Goal: Task Accomplishment & Management: Manage account settings

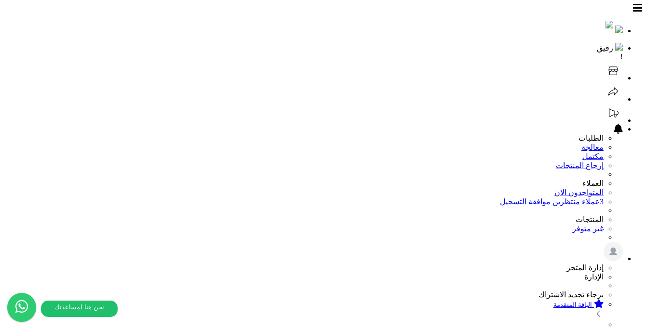
scroll to position [137, 0]
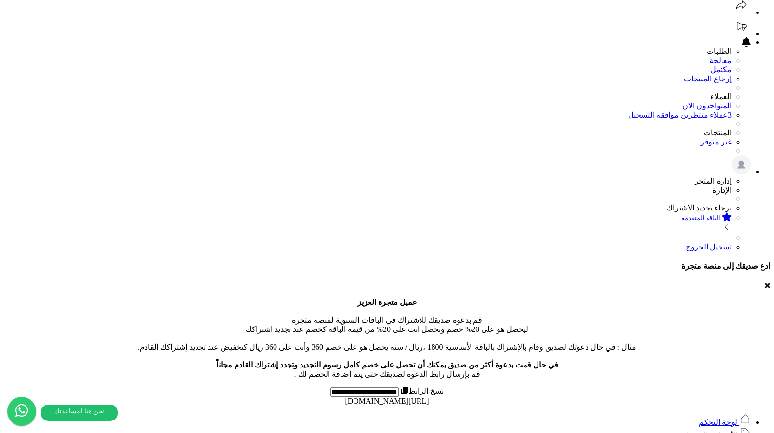
scroll to position [183, 0]
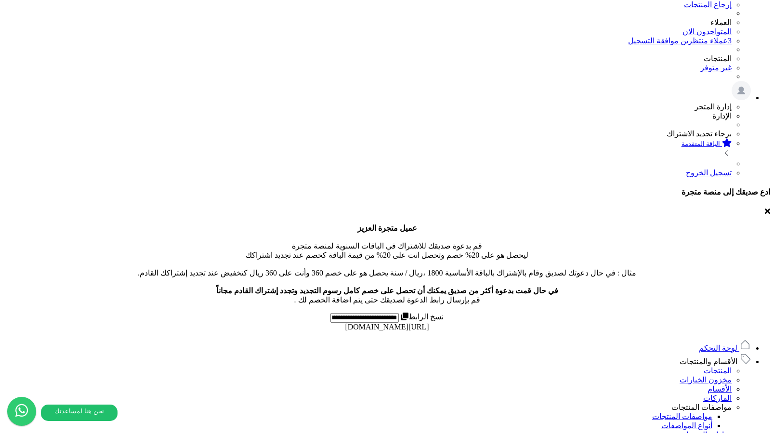
scroll to position [327, 0]
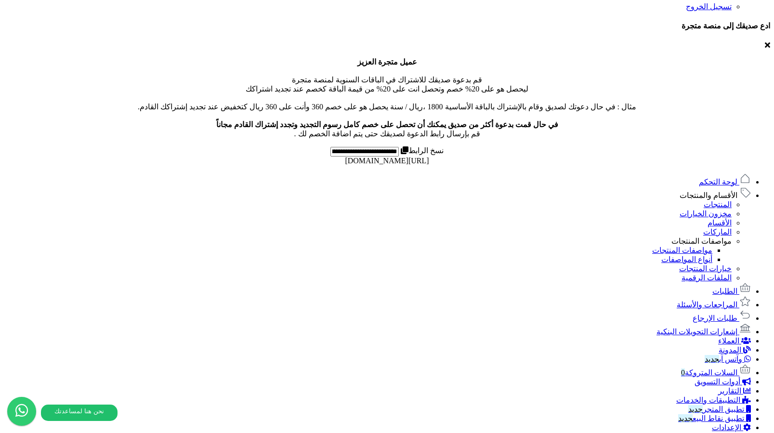
type input "****"
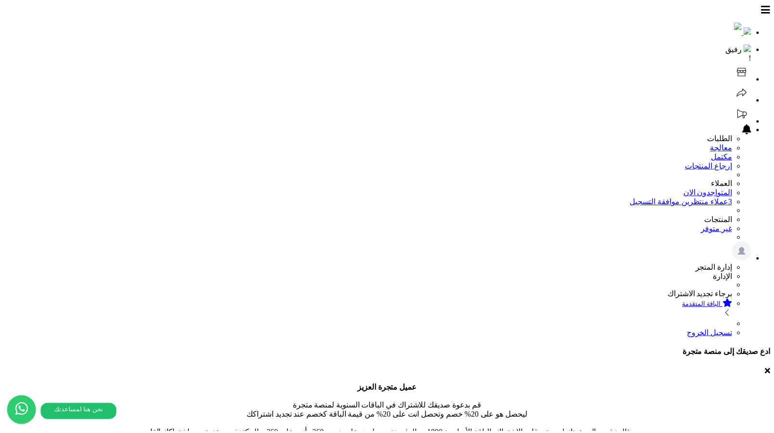
scroll to position [183, 0]
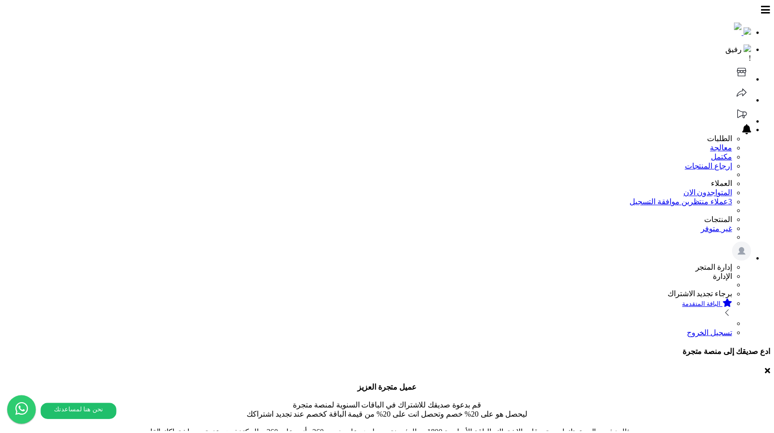
scroll to position [183, 0]
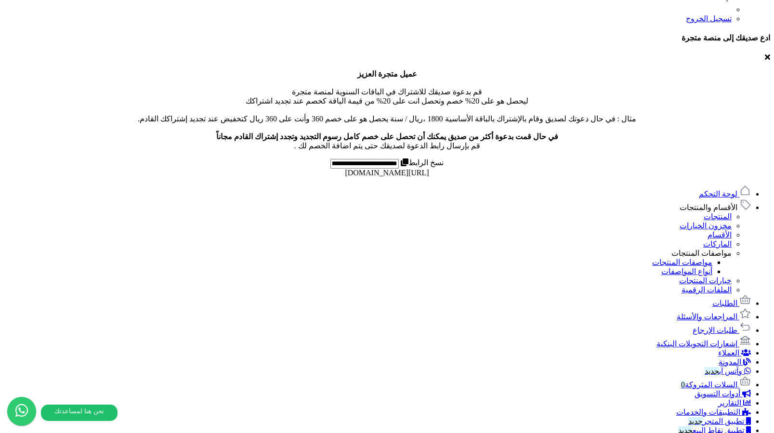
scroll to position [6, 0]
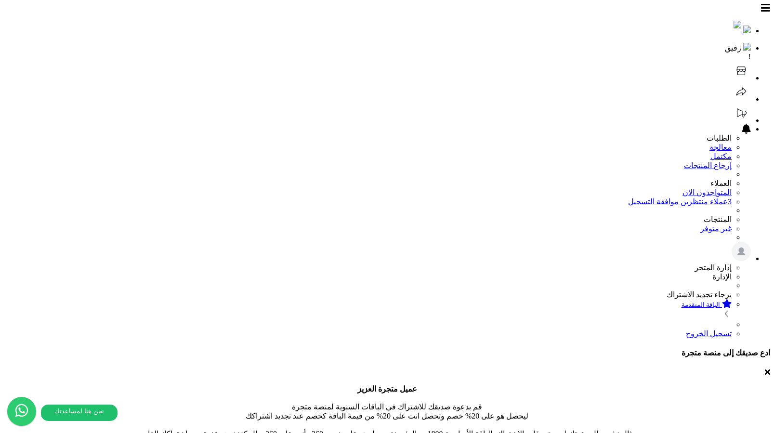
click at [732, 61] on icon at bounding box center [741, 70] width 19 height 19
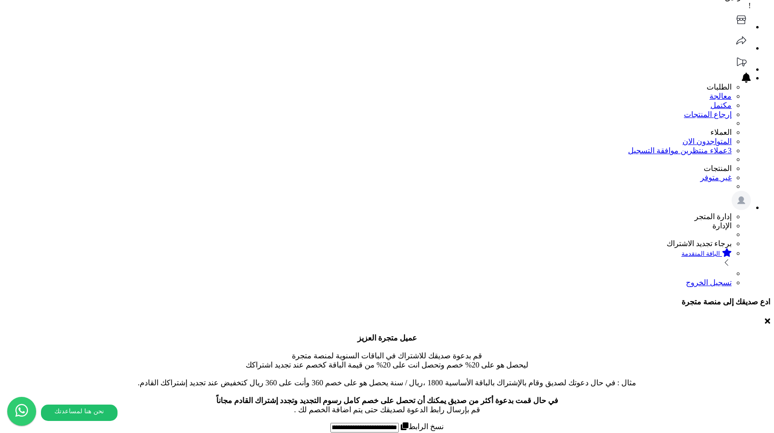
scroll to position [290, 0]
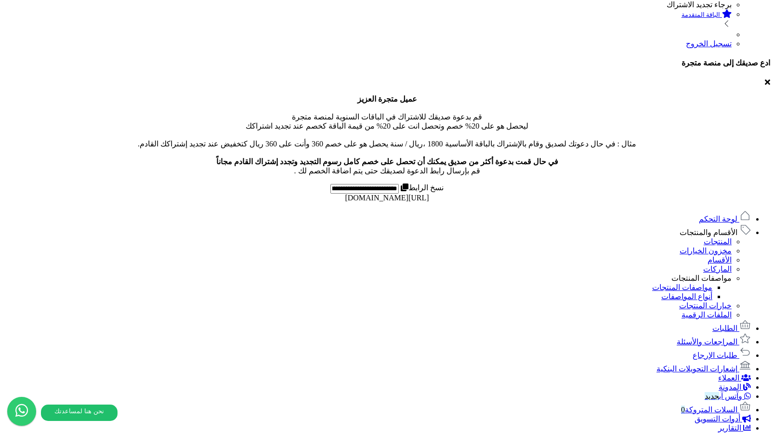
select select "*"
drag, startPoint x: 544, startPoint y: 177, endPoint x: 490, endPoint y: 178, distance: 54.0
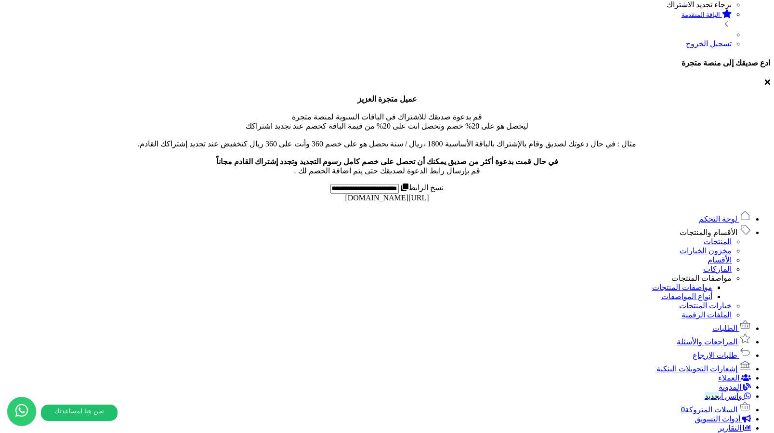
type input "*"
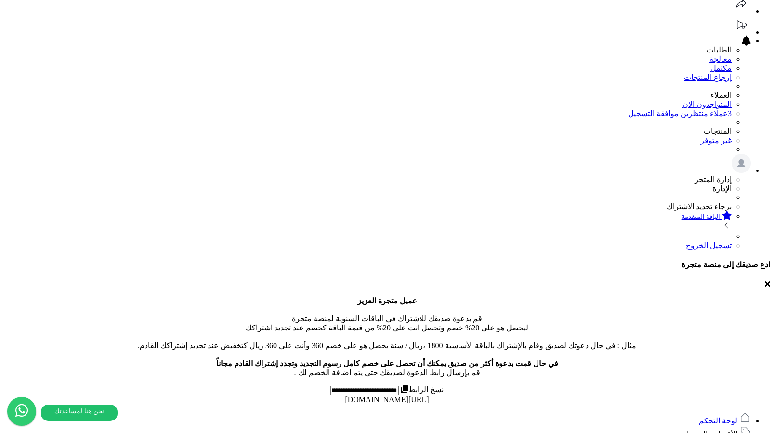
scroll to position [0, 0]
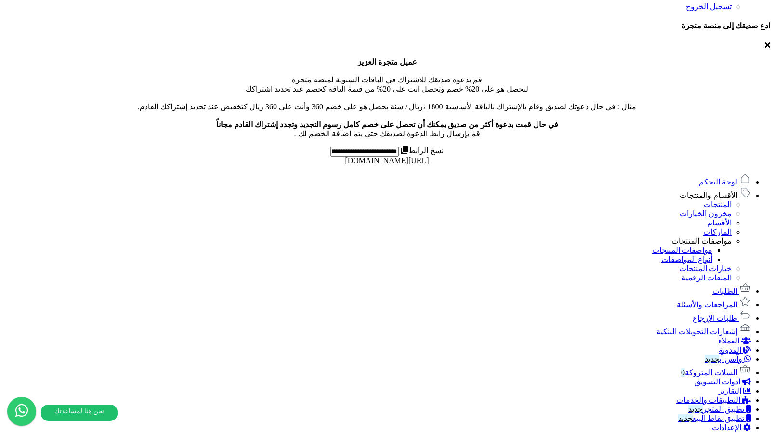
type input "***"
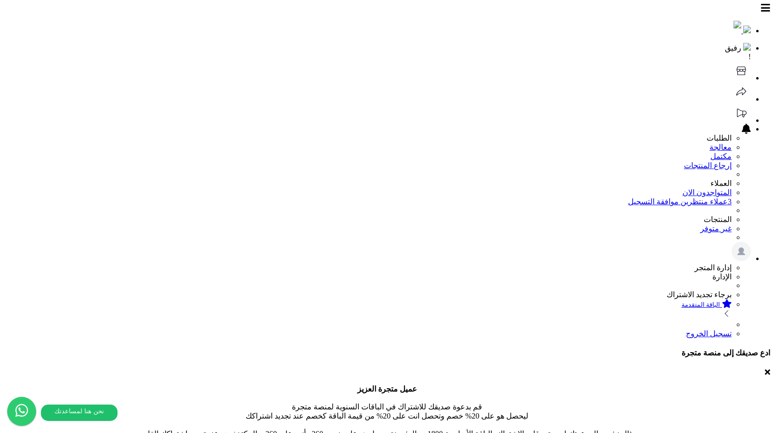
scroll to position [327, 0]
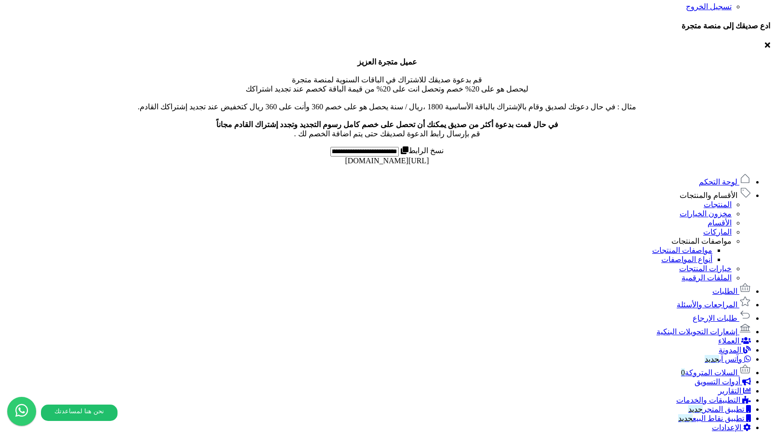
type input "**"
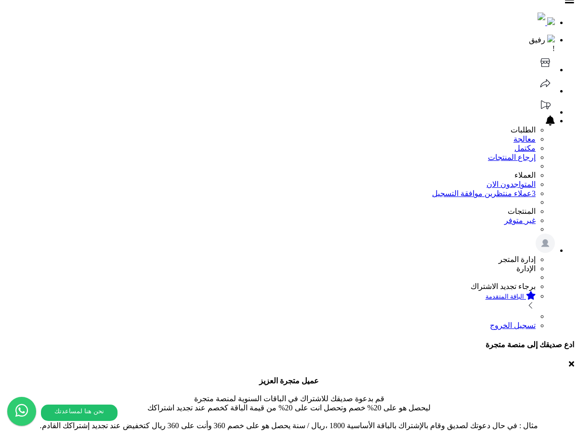
scroll to position [17, 0]
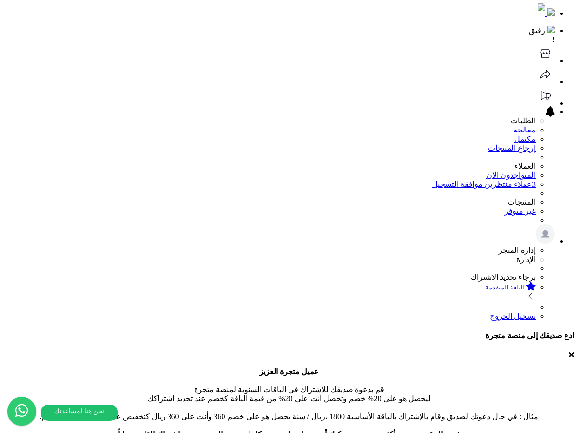
drag, startPoint x: 407, startPoint y: 237, endPoint x: 348, endPoint y: 237, distance: 58.8
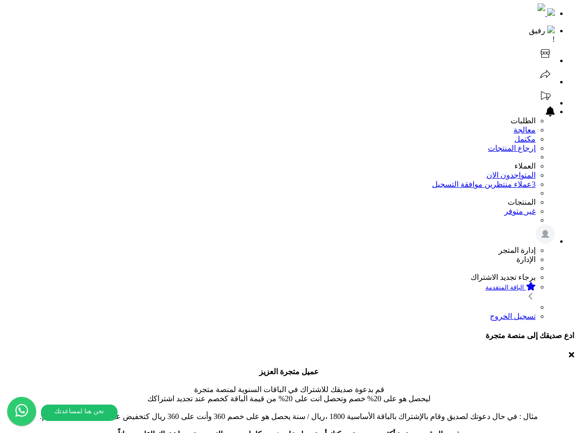
drag, startPoint x: 419, startPoint y: 239, endPoint x: 354, endPoint y: 240, distance: 65.5
copy label "الحد الأدنى لقيمة الطل"
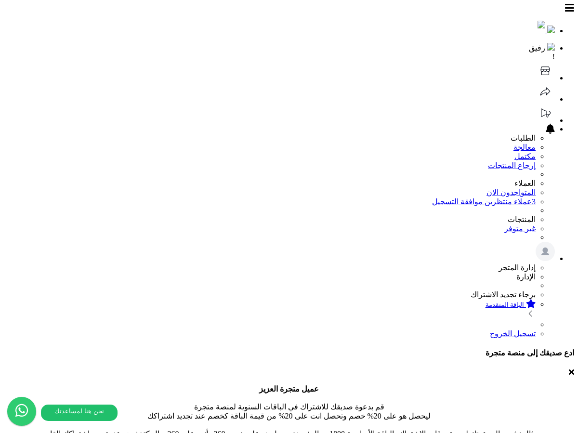
scroll to position [17, 0]
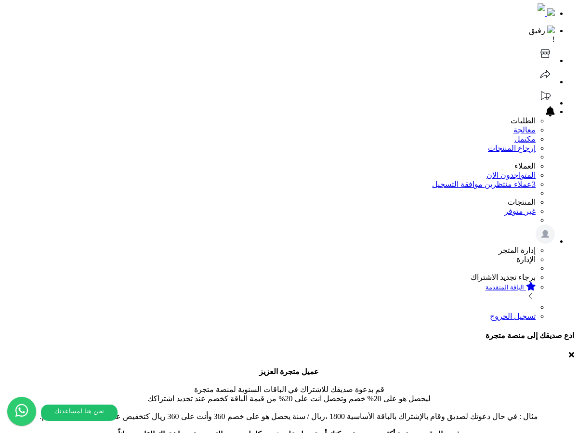
select select "*"
drag, startPoint x: 417, startPoint y: 211, endPoint x: 340, endPoint y: 204, distance: 77.9
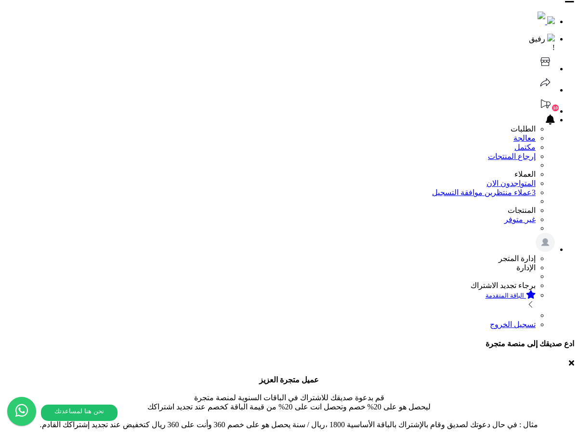
scroll to position [0, 0]
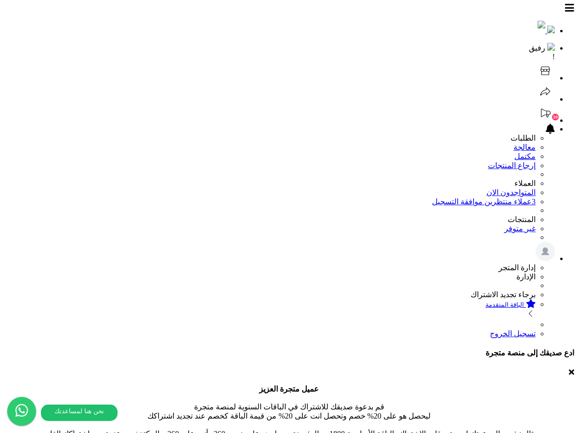
click at [536, 61] on icon at bounding box center [545, 70] width 19 height 19
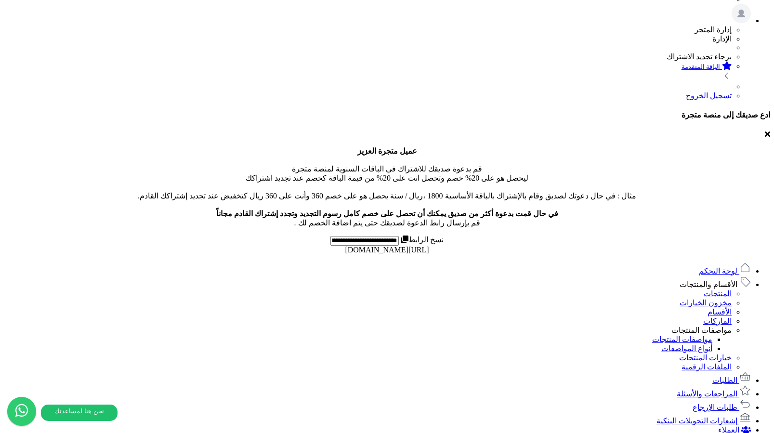
scroll to position [92, 0]
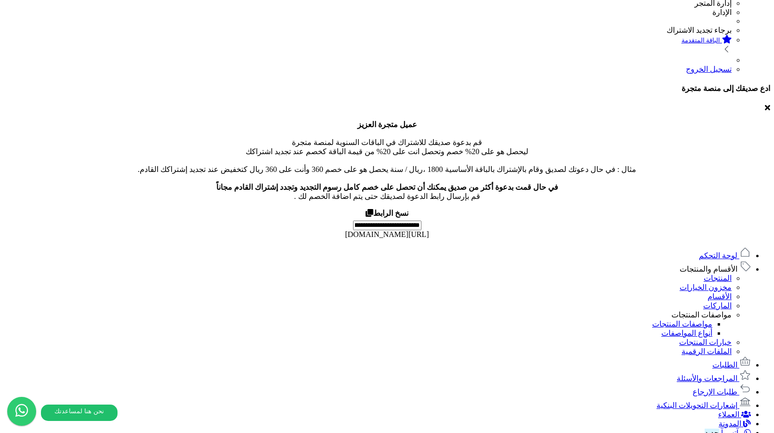
scroll to position [267, 0]
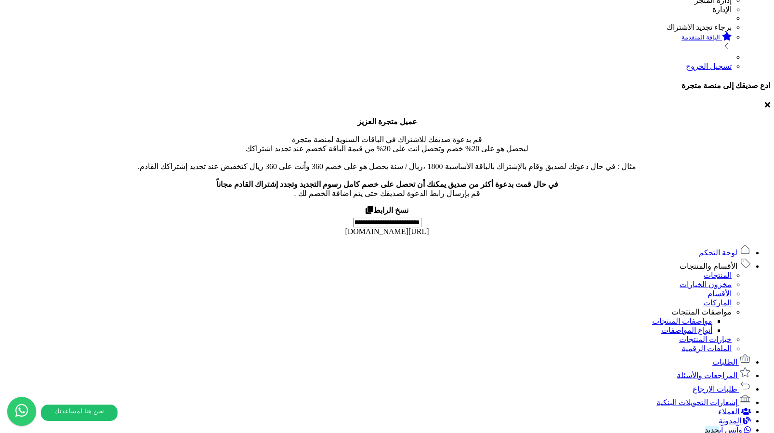
drag, startPoint x: 615, startPoint y: 277, endPoint x: 601, endPoint y: 275, distance: 13.6
drag, startPoint x: 624, startPoint y: 242, endPoint x: 587, endPoint y: 242, distance: 37.1
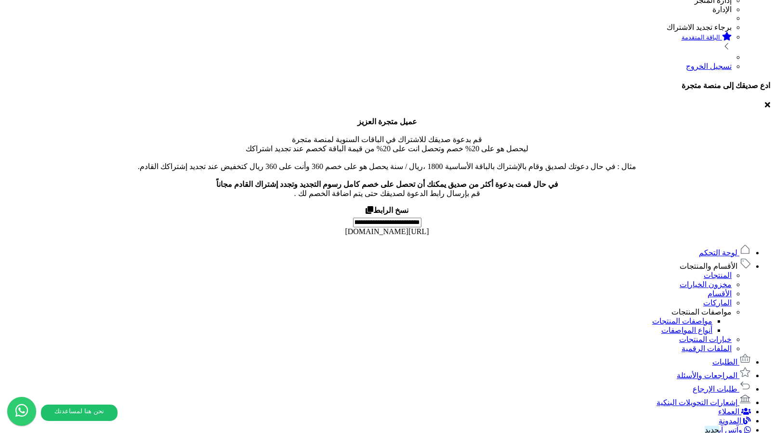
copy h3 "ات التواص"
copy li "0115203770"
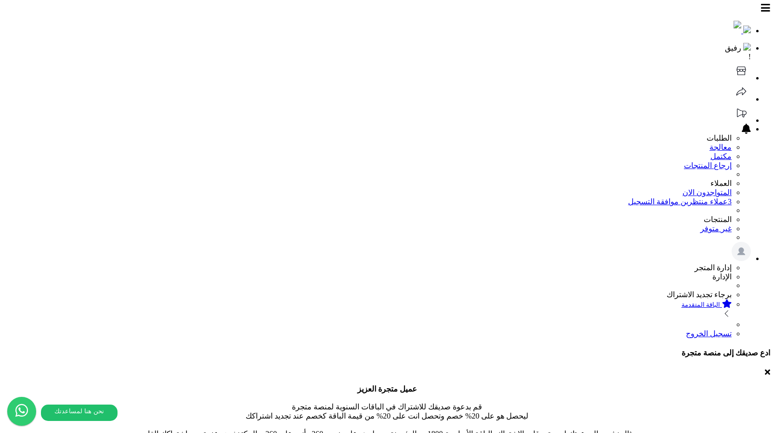
scroll to position [267, 0]
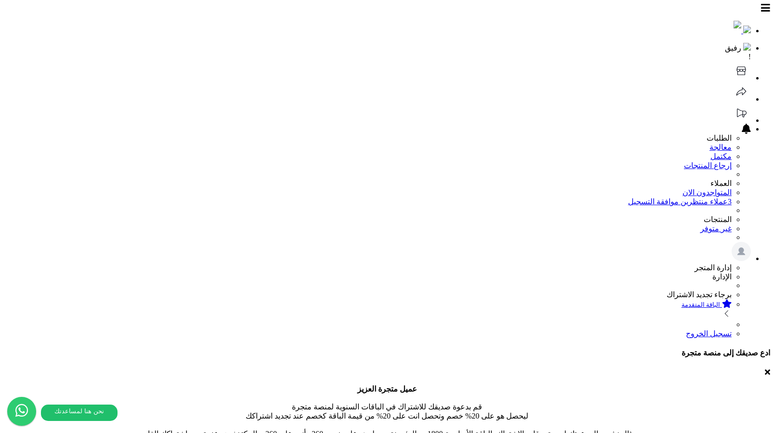
scroll to position [267, 0]
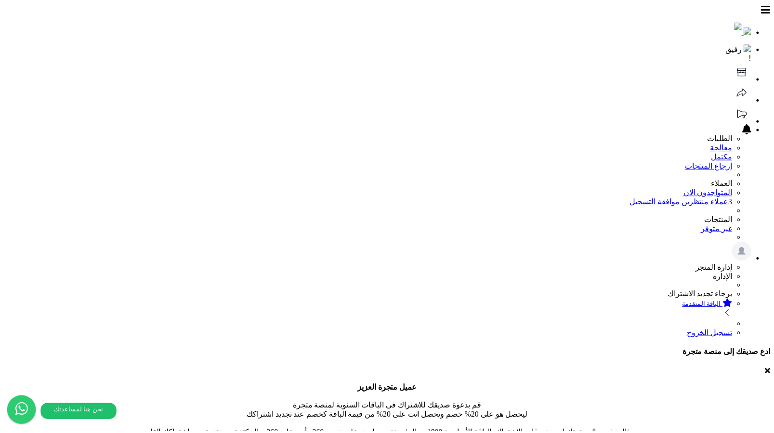
scroll to position [267, 0]
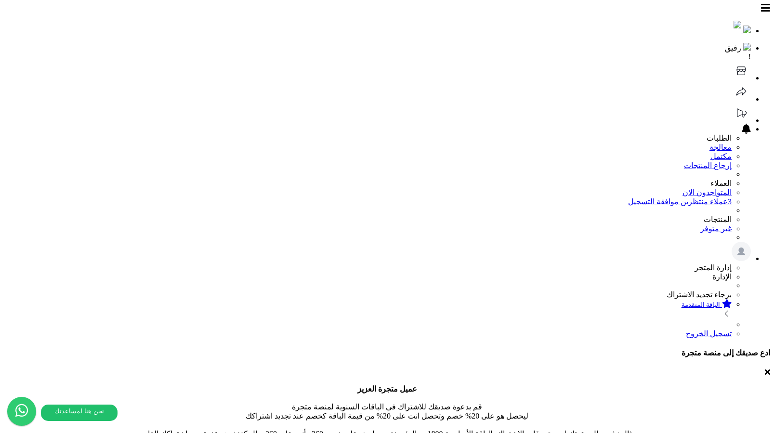
scroll to position [267, 0]
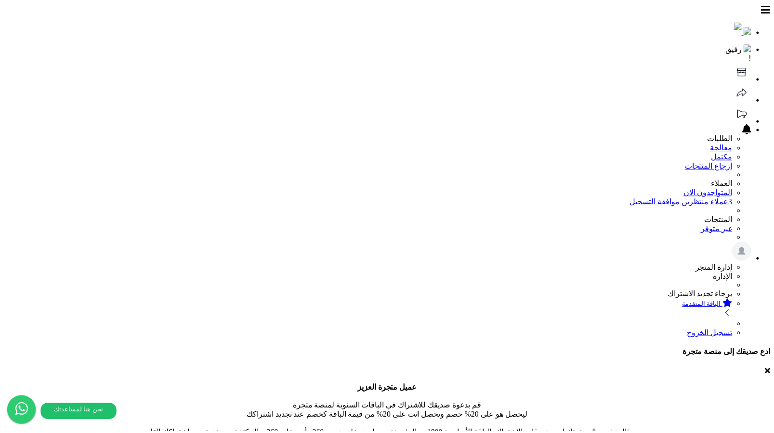
scroll to position [267, 0]
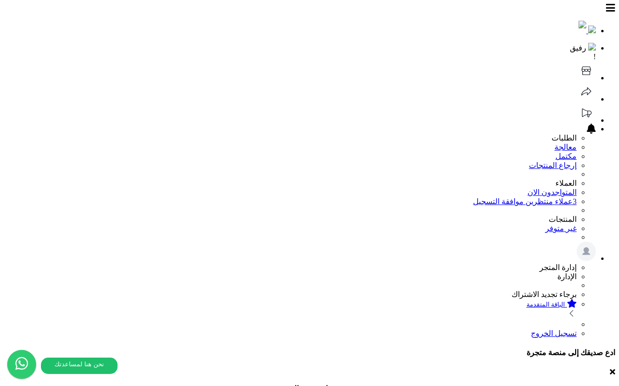
scroll to position [80, 0]
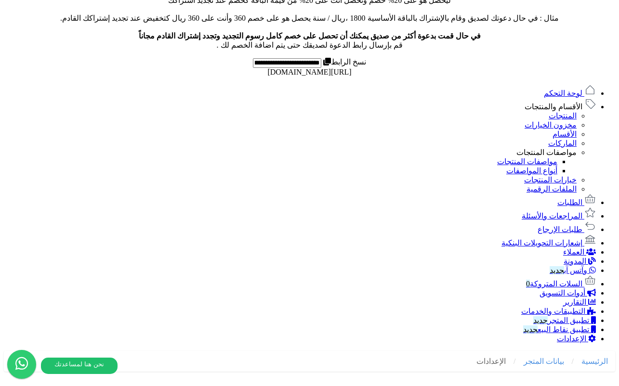
scroll to position [417, 0]
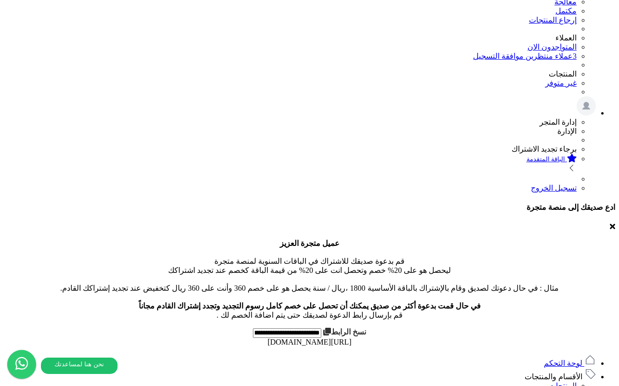
scroll to position [164, 0]
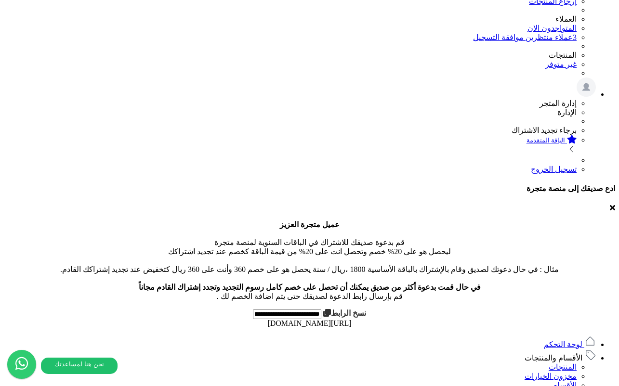
type input "**********"
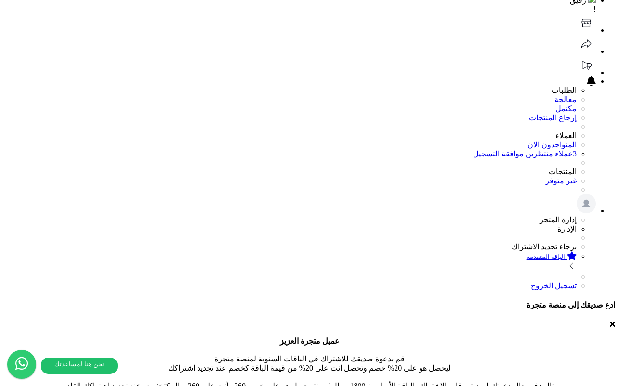
scroll to position [0, 0]
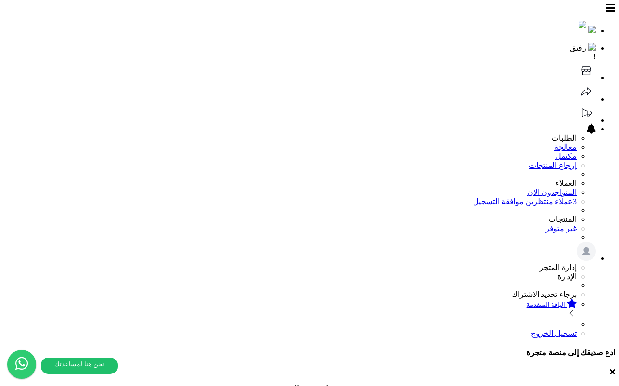
click at [577, 61] on icon at bounding box center [586, 70] width 19 height 19
drag, startPoint x: 155, startPoint y: 220, endPoint x: 21, endPoint y: 208, distance: 134.5
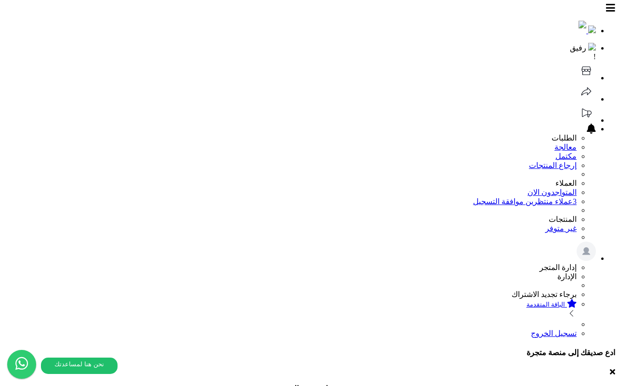
type input "**********"
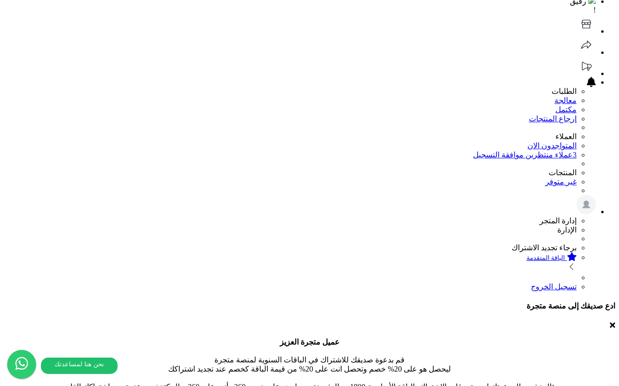
scroll to position [104, 0]
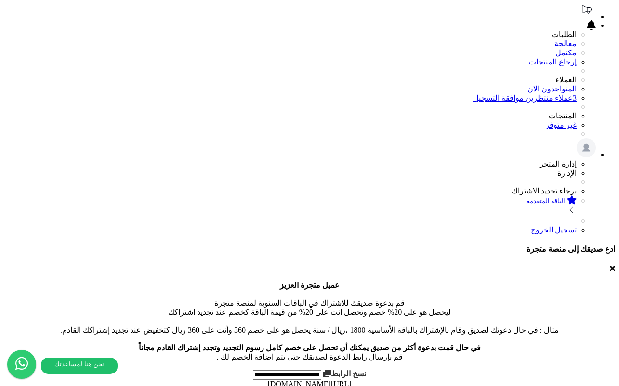
drag, startPoint x: 355, startPoint y: 279, endPoint x: 360, endPoint y: 279, distance: 5.8
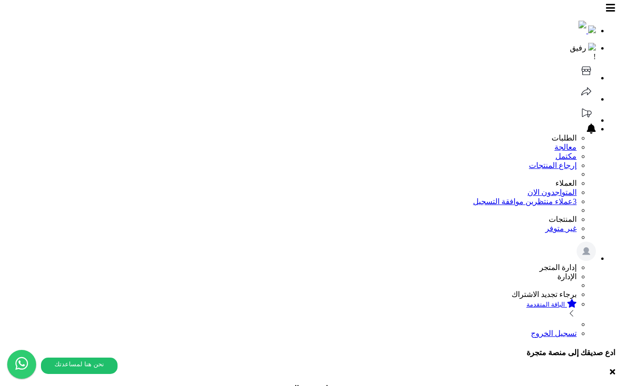
type input "**********"
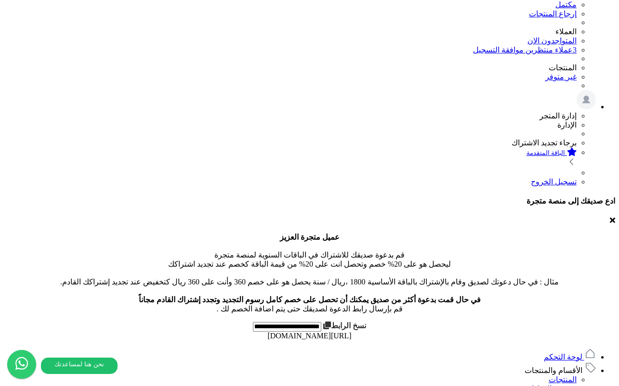
scroll to position [213, 0]
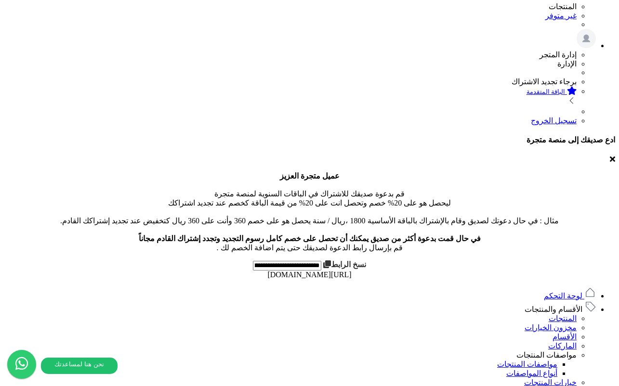
type input "**********"
